Goal: Task Accomplishment & Management: Complete application form

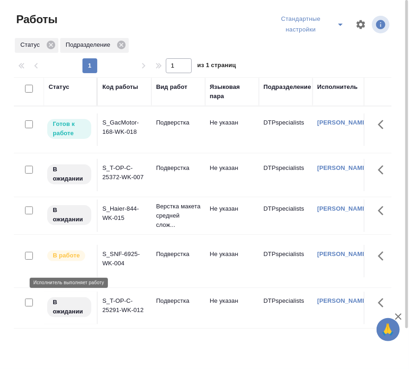
click at [80, 260] on p "В работе" at bounding box center [66, 255] width 27 height 9
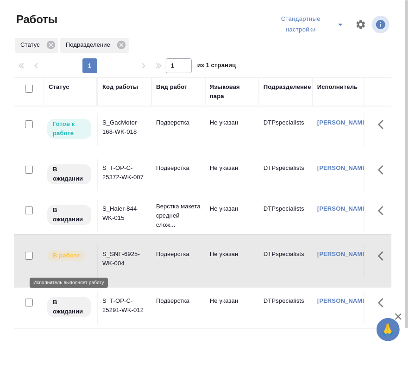
click at [76, 260] on p "В работе" at bounding box center [66, 255] width 27 height 9
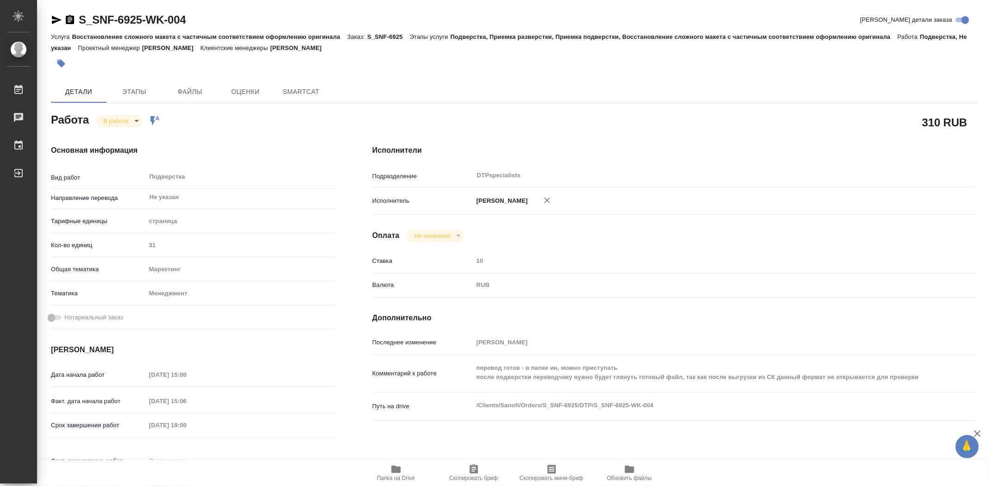
type textarea "x"
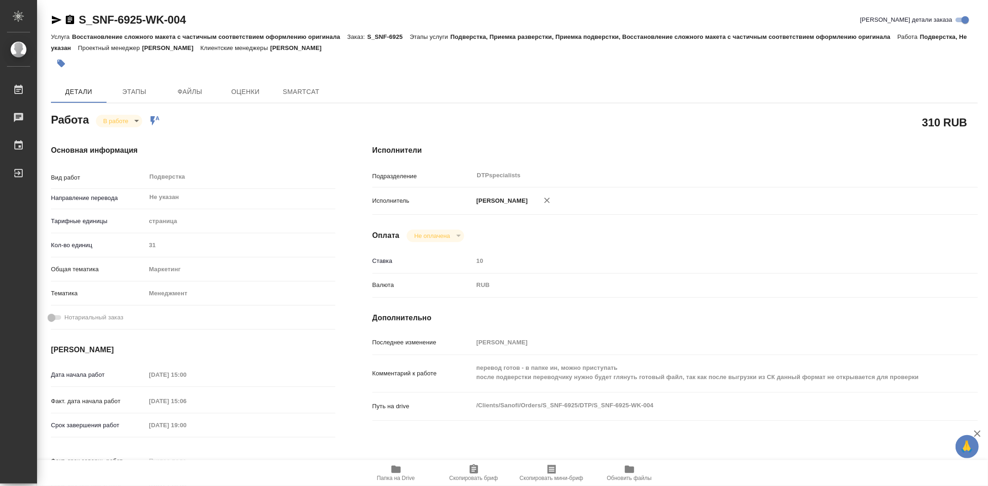
type textarea "x"
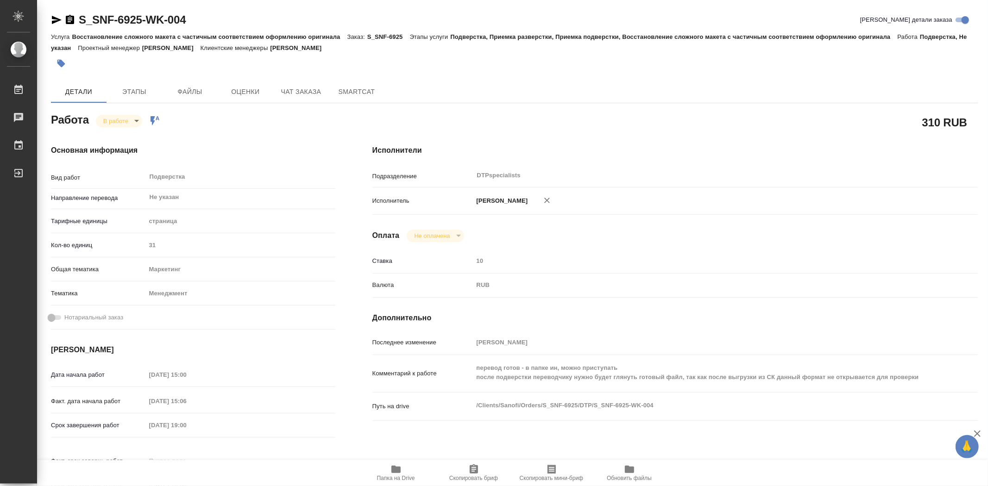
type textarea "x"
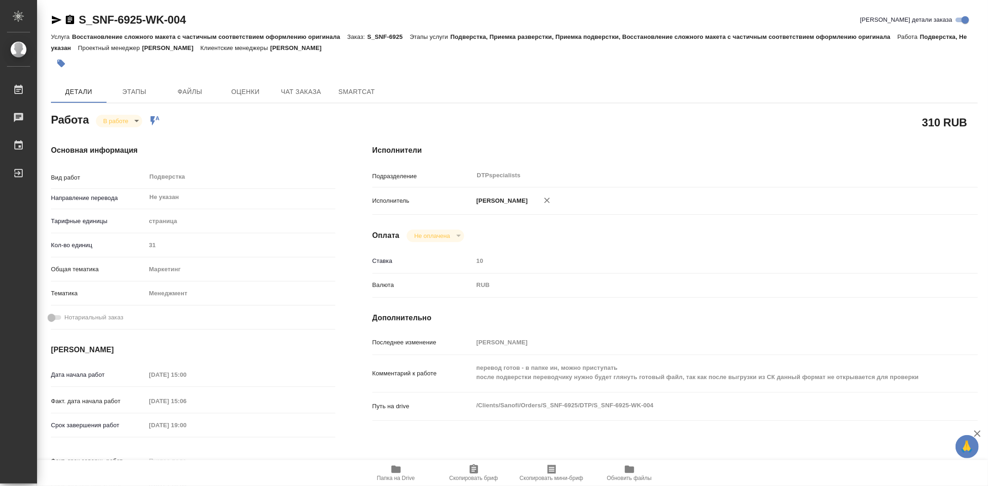
type textarea "x"
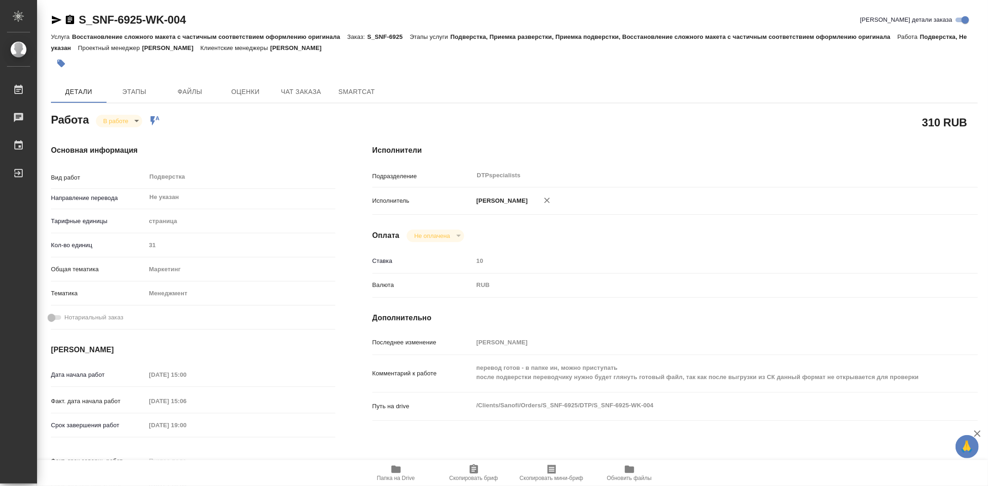
type textarea "x"
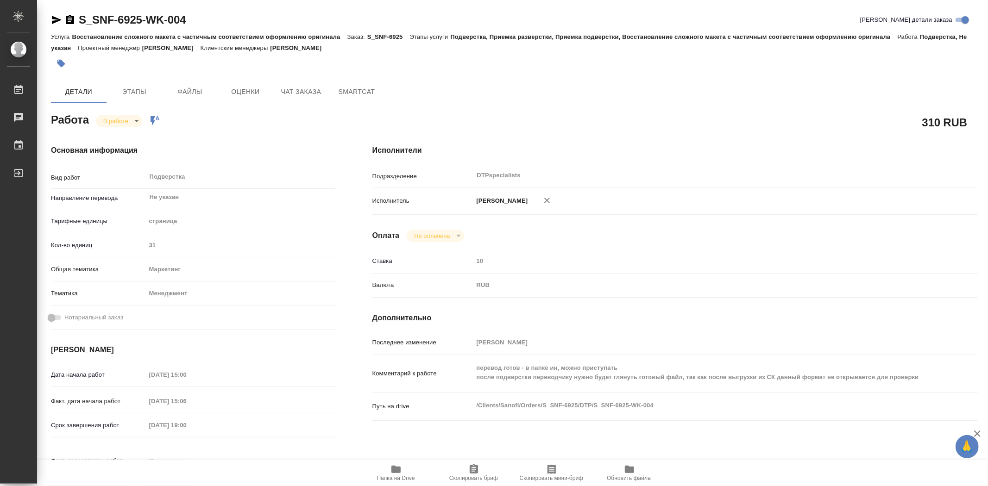
type textarea "x"
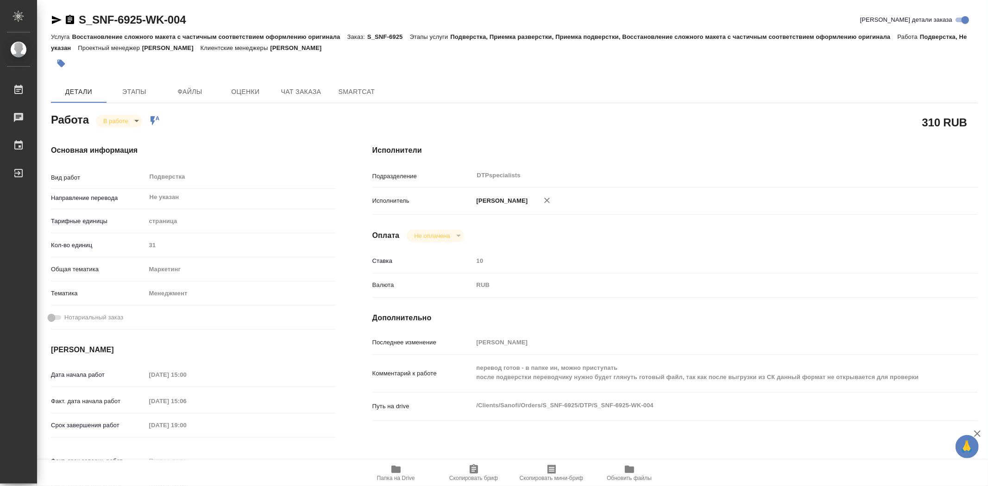
type textarea "x"
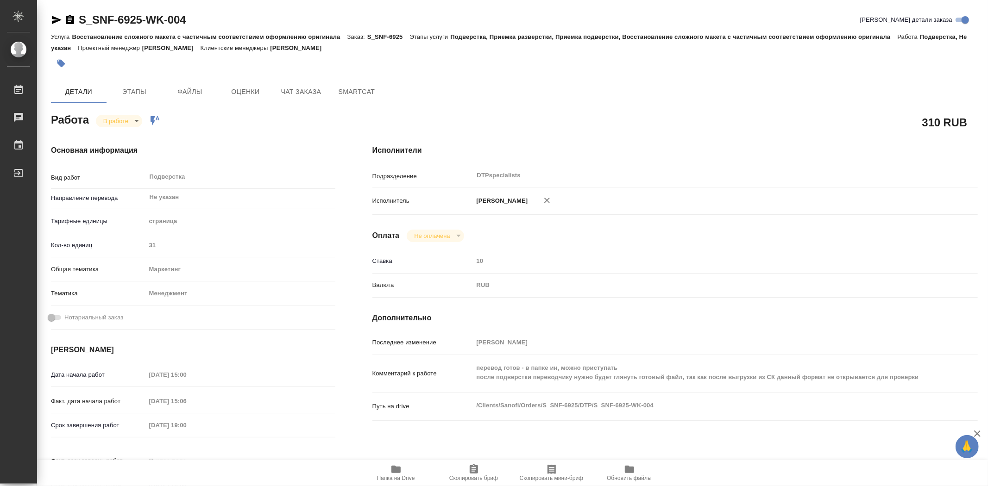
click at [399, 369] on icon "button" at bounding box center [396, 469] width 11 height 11
click at [133, 120] on body "🙏 .cls-1 fill:#fff; AWATERA [PERSON_NAME] 0 Чаты График Выйти S_SNF-6925-WK-004…" at bounding box center [494, 243] width 988 height 486
click at [127, 150] on li "Сдан" at bounding box center [126, 153] width 61 height 16
type textarea "x"
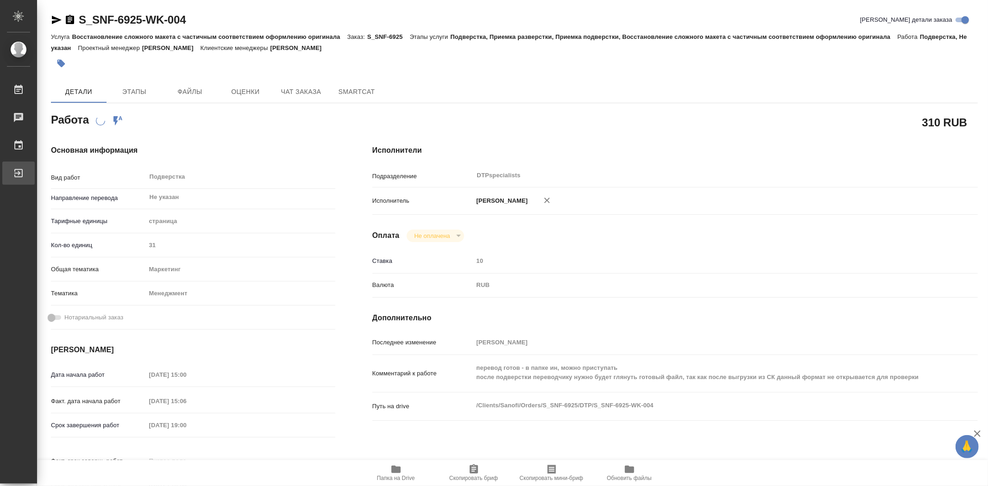
type textarea "x"
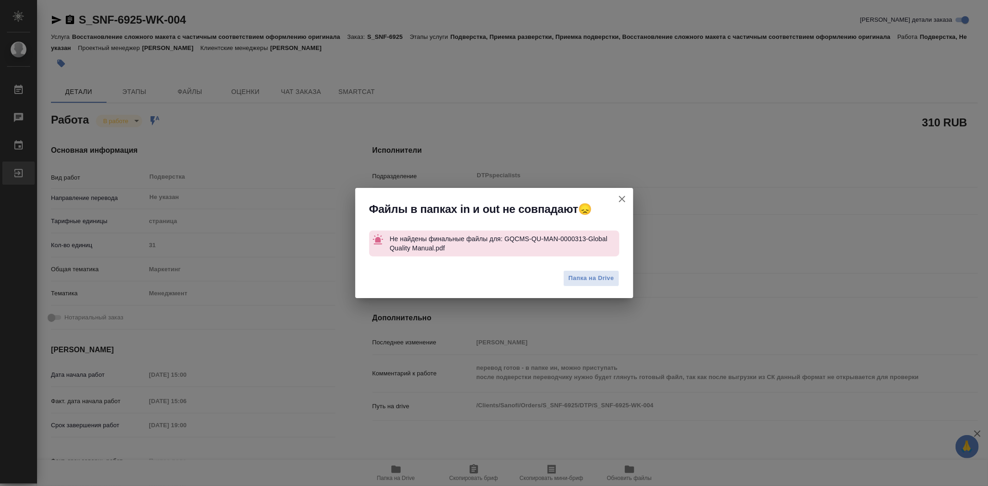
type textarea "x"
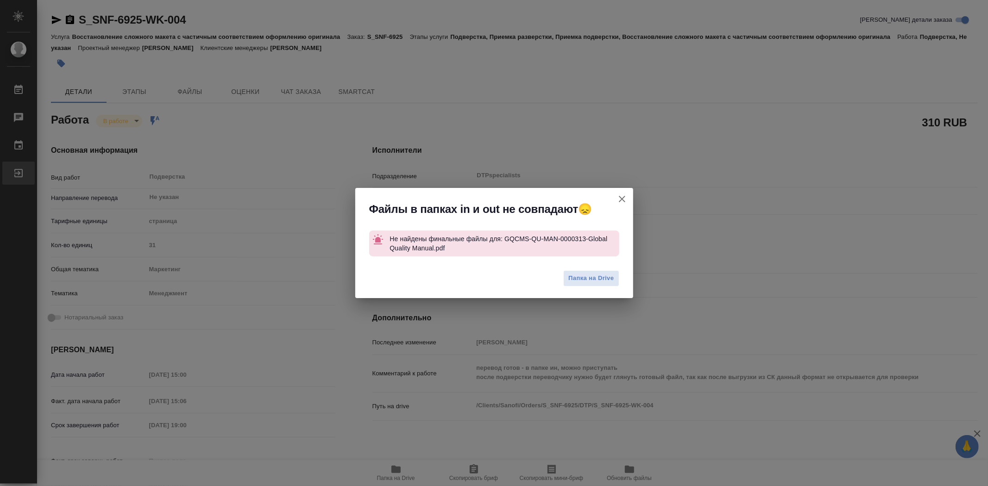
type textarea "x"
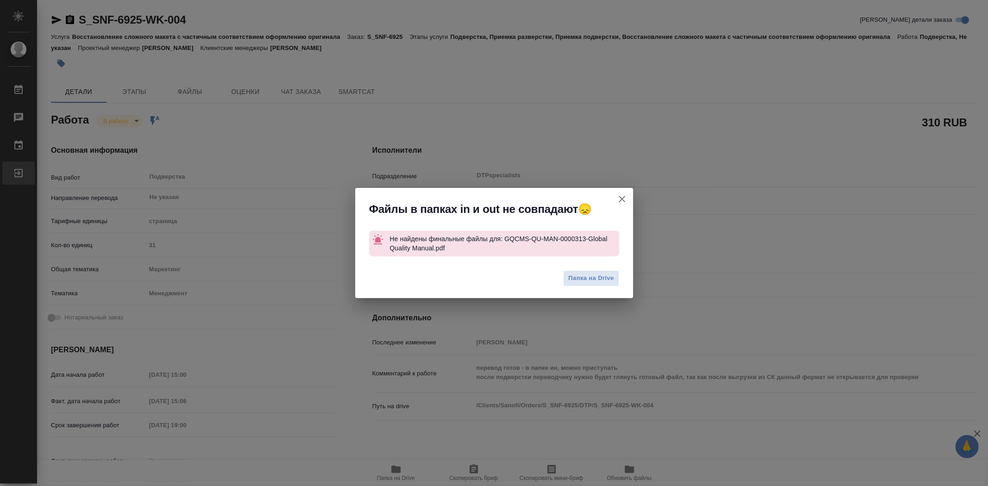
type textarea "x"
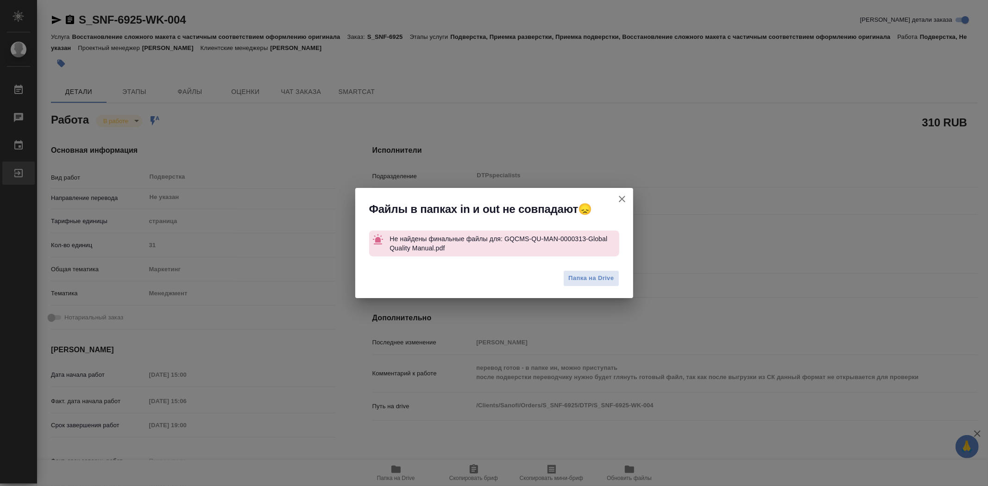
type textarea "x"
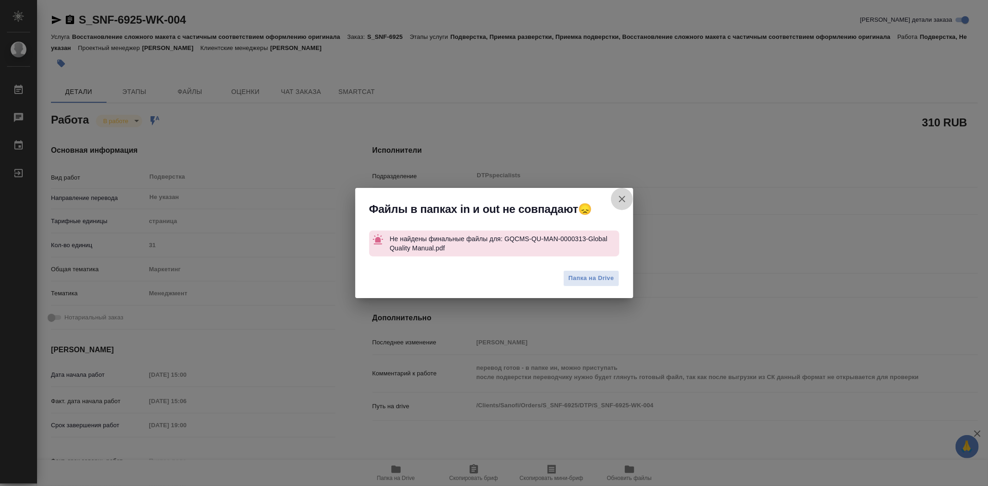
click at [409, 200] on icon "button" at bounding box center [622, 199] width 6 height 6
type textarea "x"
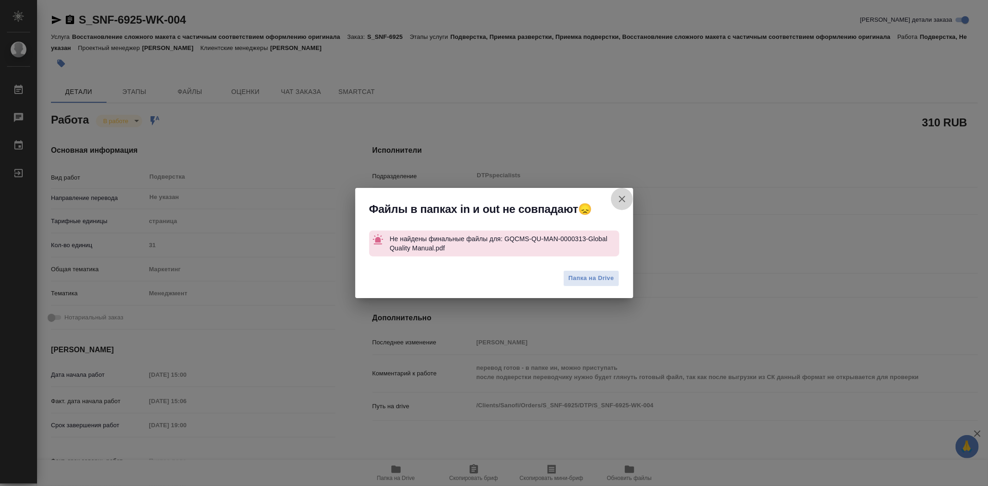
type textarea "x"
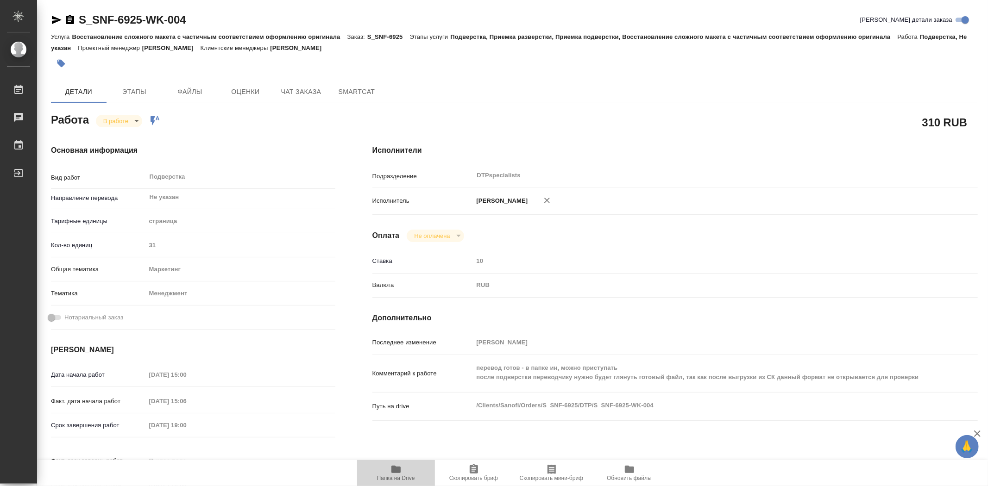
click at [398, 369] on icon "button" at bounding box center [395, 469] width 9 height 7
